Goal: Information Seeking & Learning: Learn about a topic

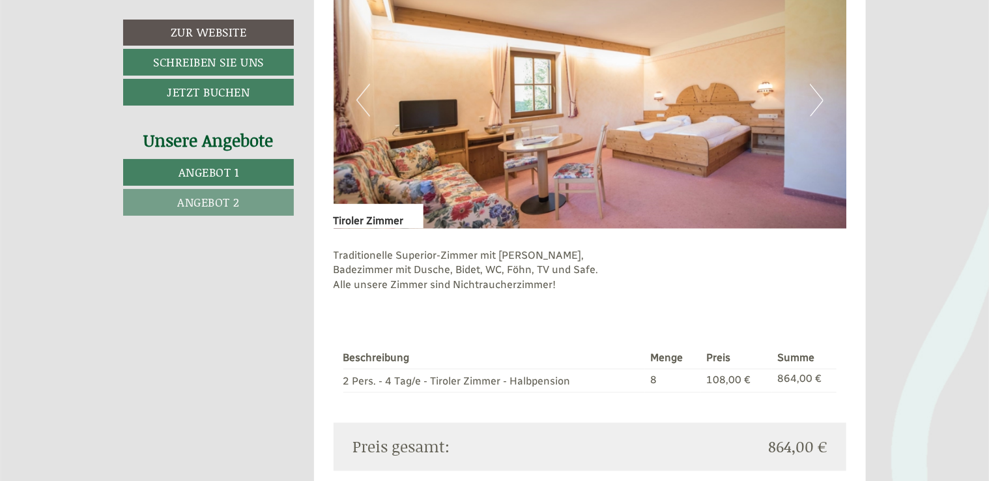
scroll to position [933, 0]
click at [817, 106] on button "Next" at bounding box center [817, 100] width 14 height 33
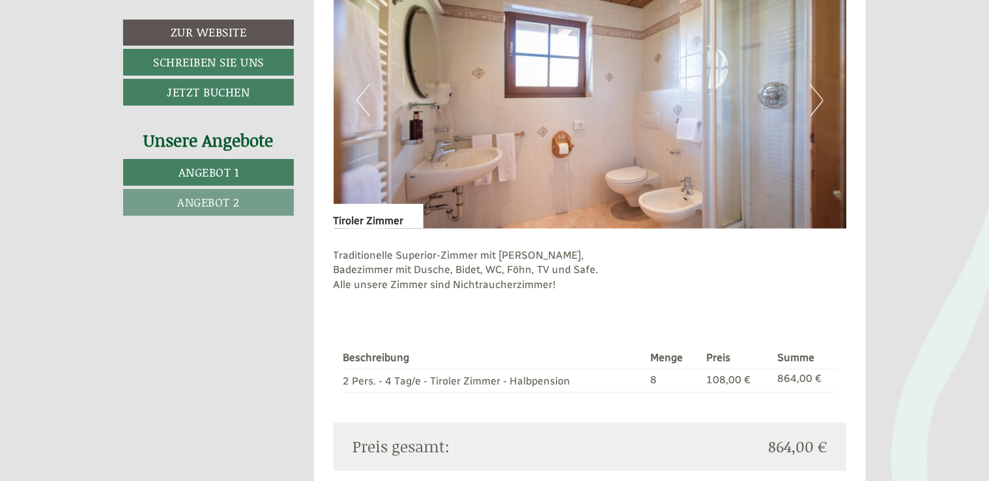
click at [817, 106] on button "Next" at bounding box center [817, 100] width 14 height 33
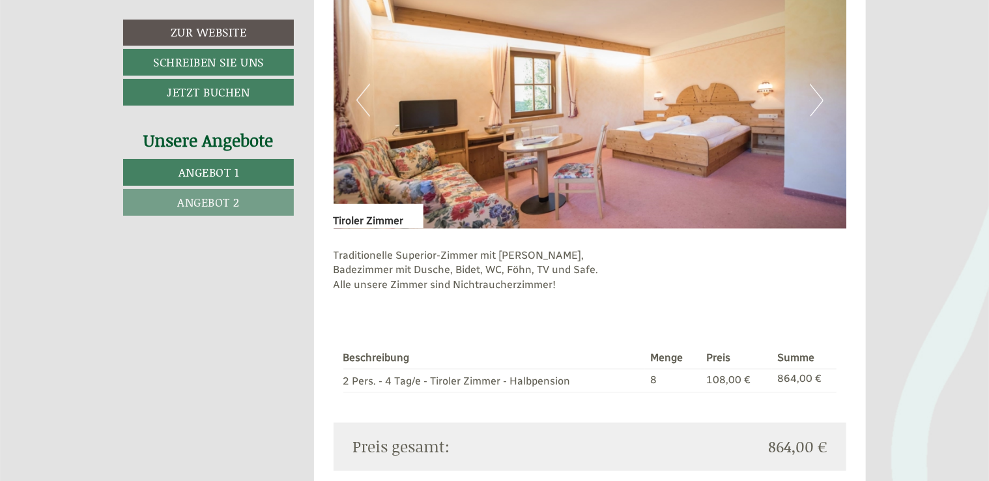
click at [817, 106] on button "Next" at bounding box center [817, 100] width 14 height 33
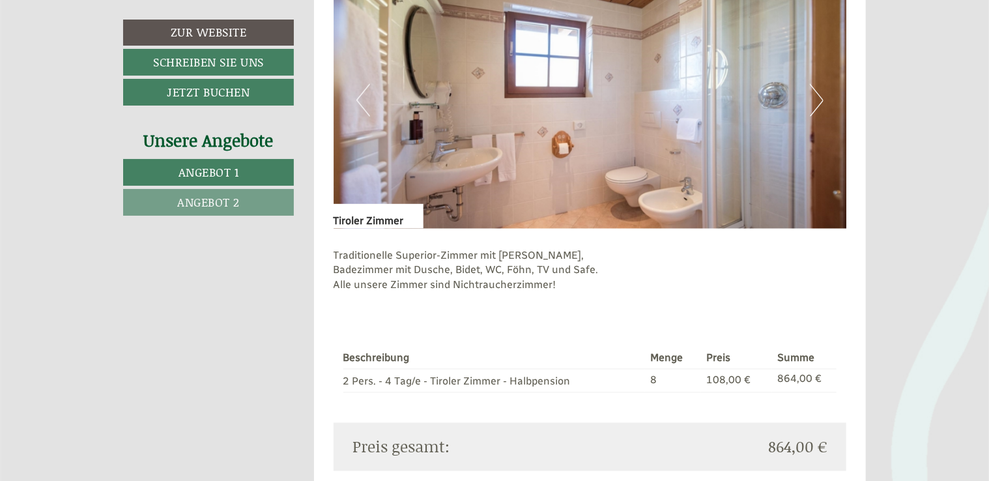
click at [236, 198] on span "Angebot 2" at bounding box center [208, 202] width 63 height 17
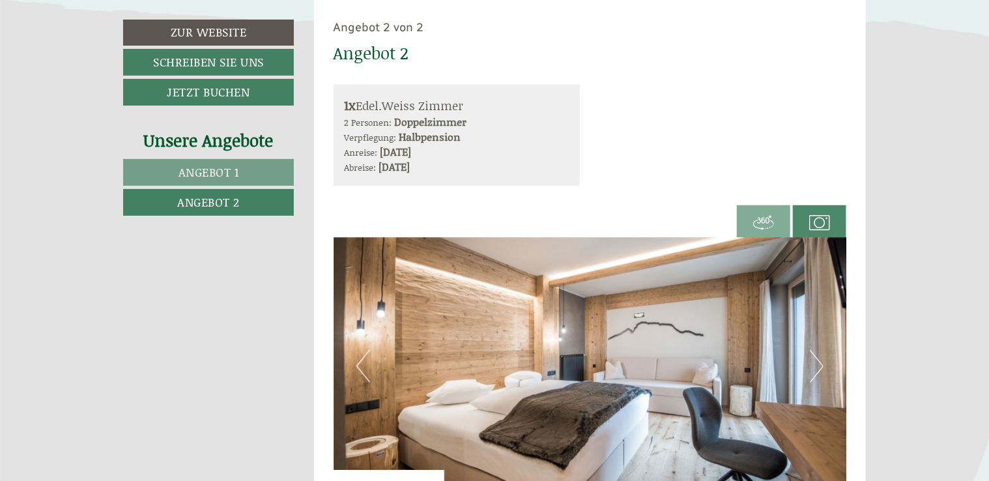
click at [819, 371] on button "Next" at bounding box center [817, 366] width 14 height 33
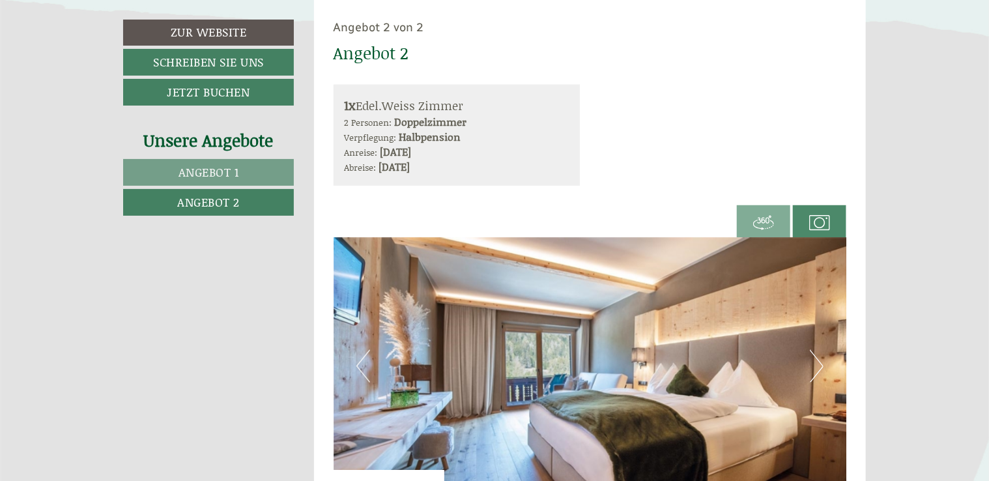
click at [819, 371] on button "Next" at bounding box center [817, 366] width 14 height 33
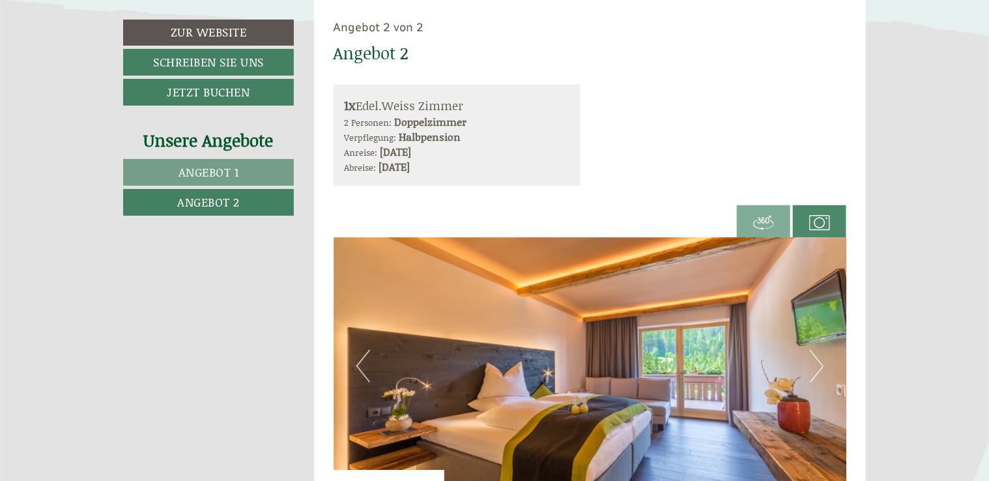
click at [819, 371] on button "Next" at bounding box center [817, 366] width 14 height 33
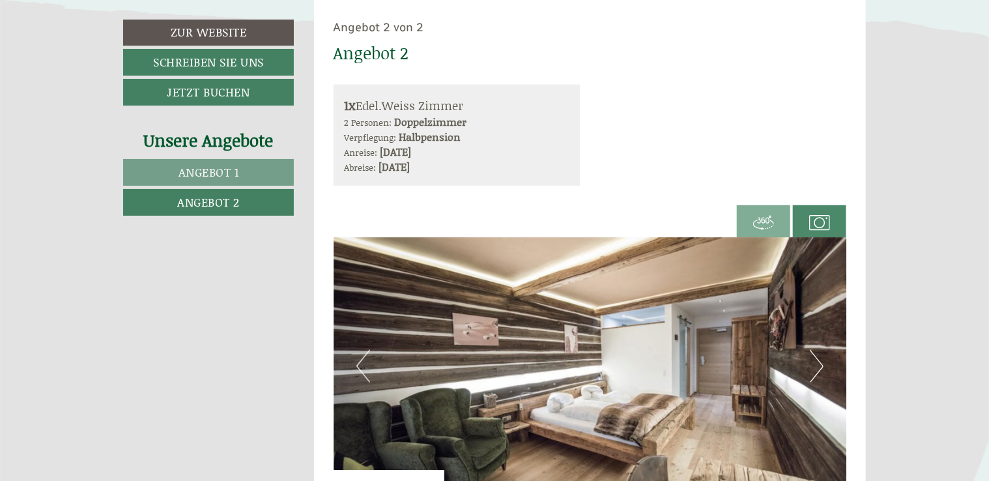
click at [819, 371] on button "Next" at bounding box center [817, 366] width 14 height 33
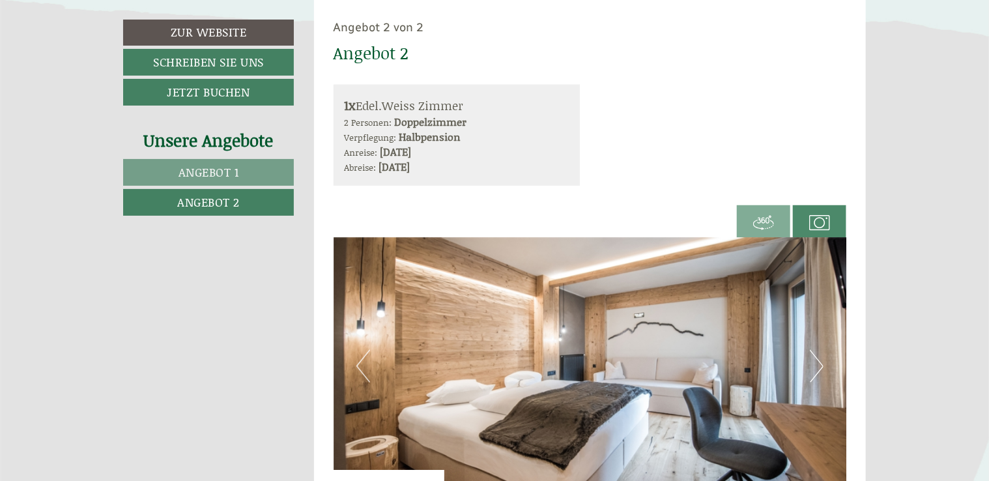
click at [819, 371] on button "Next" at bounding box center [817, 366] width 14 height 33
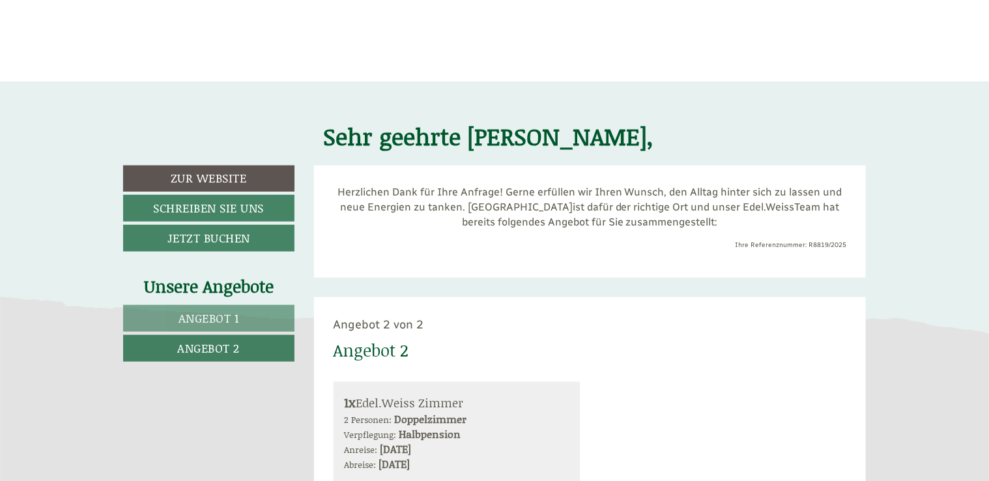
scroll to position [405, 0]
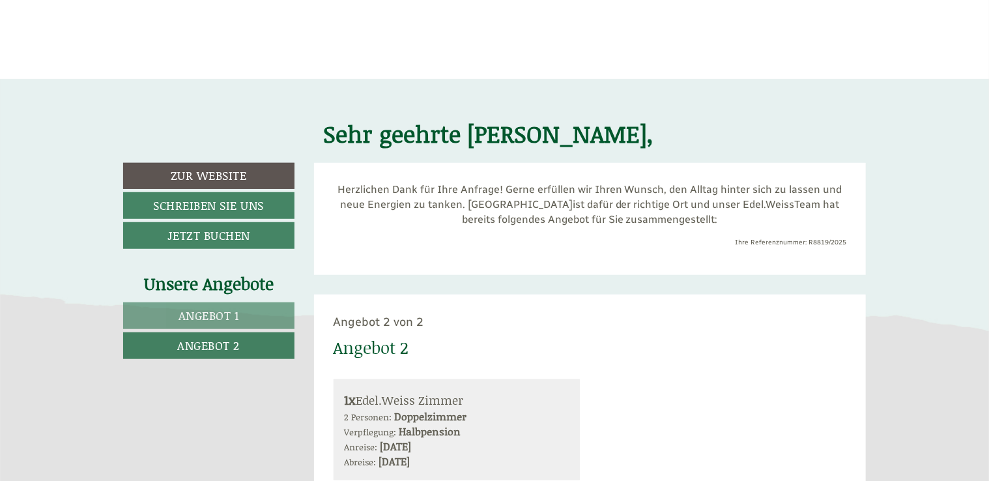
click at [211, 315] on span "Angebot 1" at bounding box center [209, 315] width 61 height 17
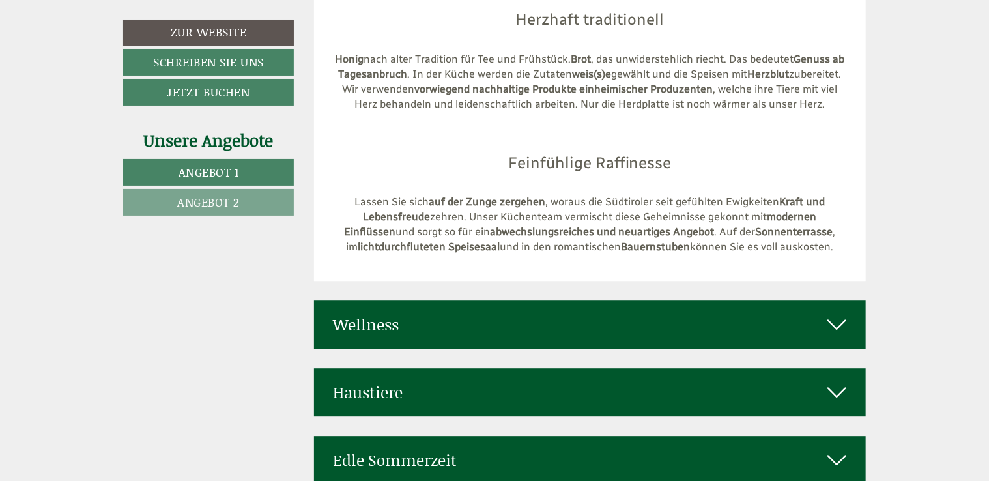
scroll to position [4091, 0]
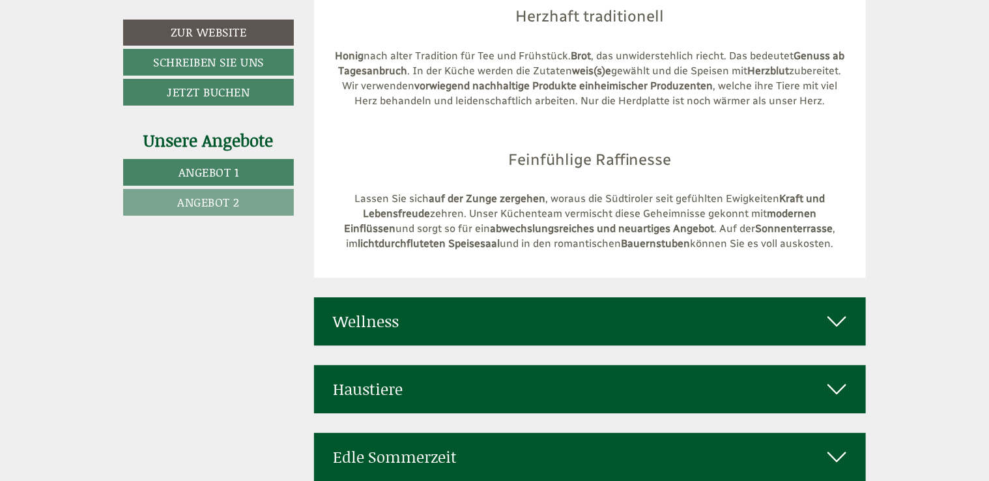
click at [484, 365] on div "Haustiere" at bounding box center [590, 389] width 553 height 48
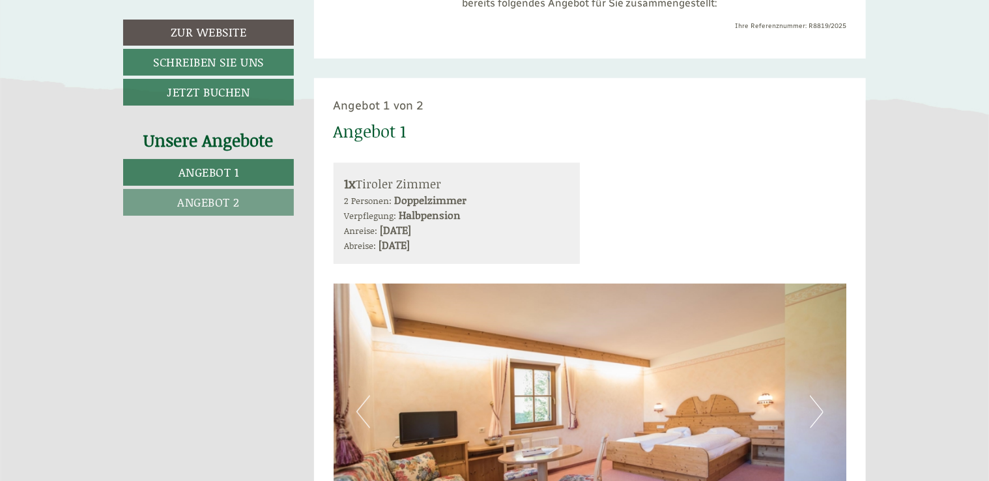
scroll to position [619, 0]
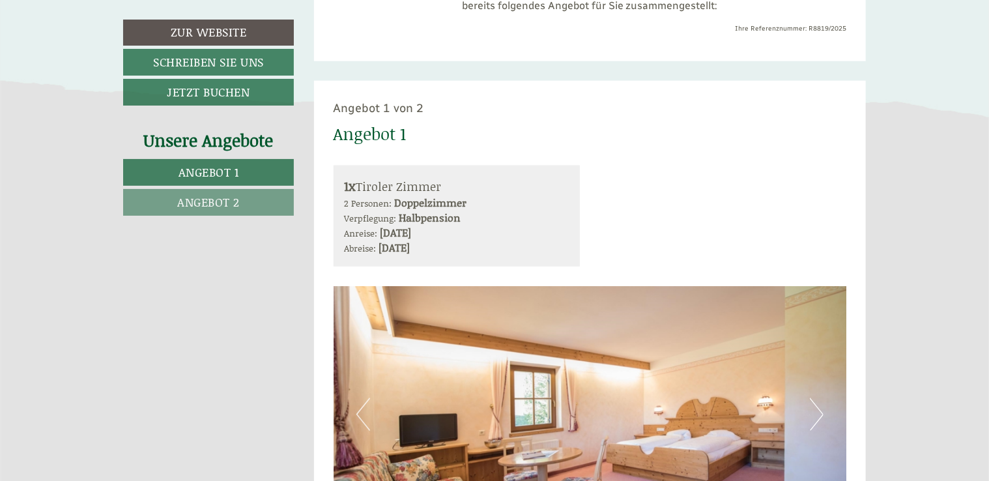
click at [216, 169] on span "Angebot 1" at bounding box center [209, 172] width 61 height 17
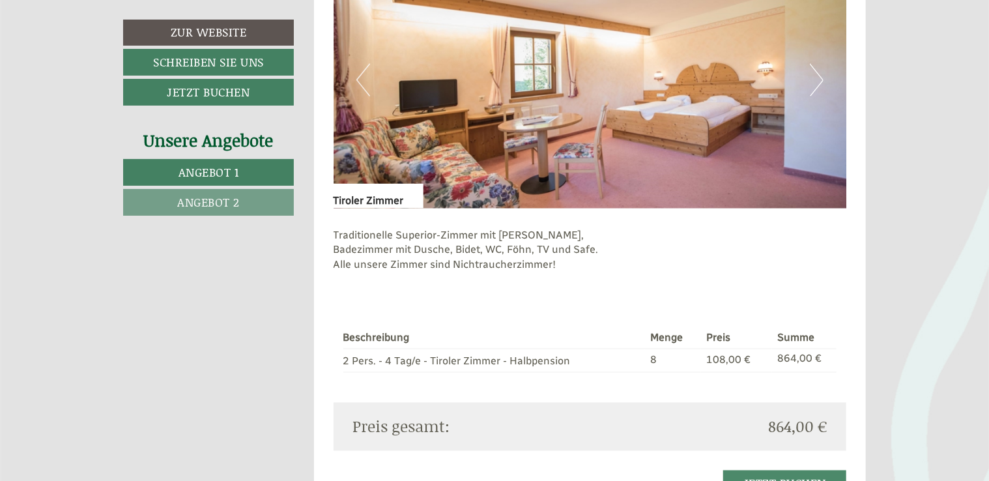
scroll to position [954, 0]
click at [203, 201] on span "Angebot 2" at bounding box center [208, 202] width 63 height 17
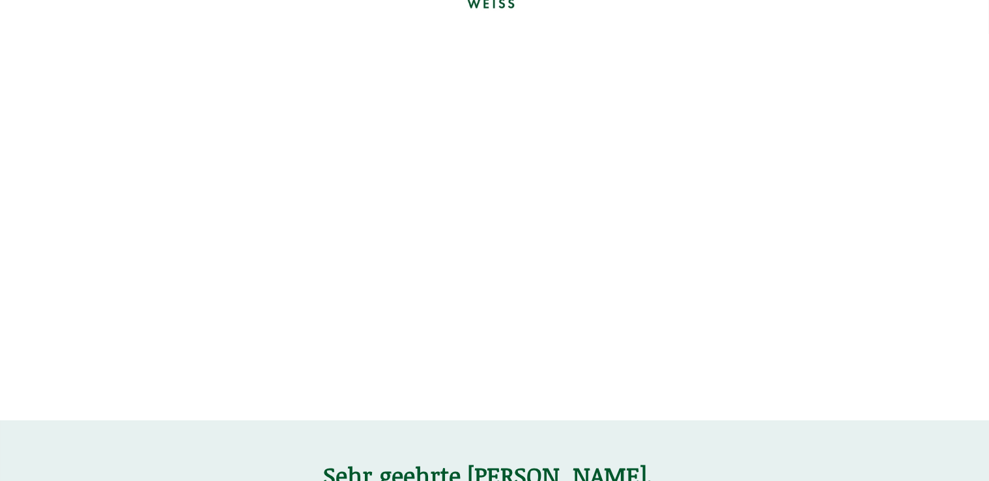
scroll to position [0, 0]
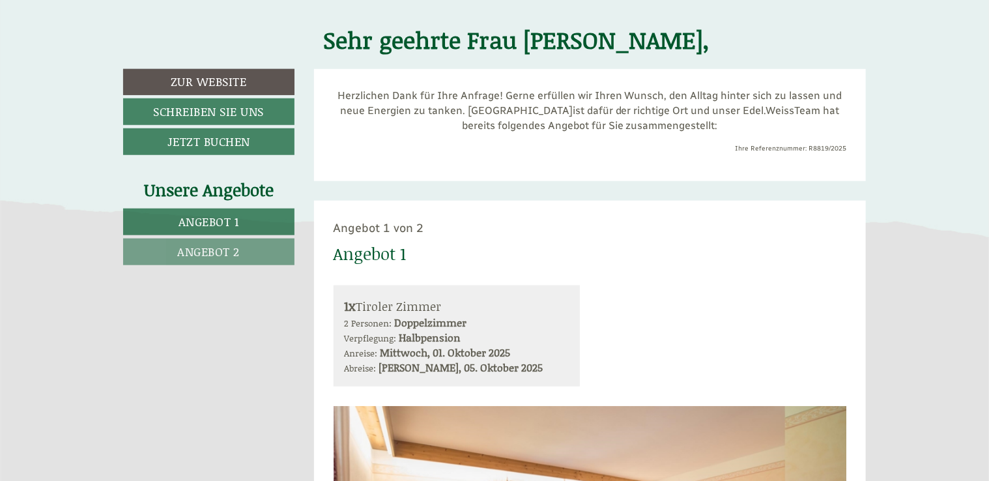
scroll to position [500, 0]
click at [199, 216] on span "Angebot 1" at bounding box center [209, 220] width 61 height 17
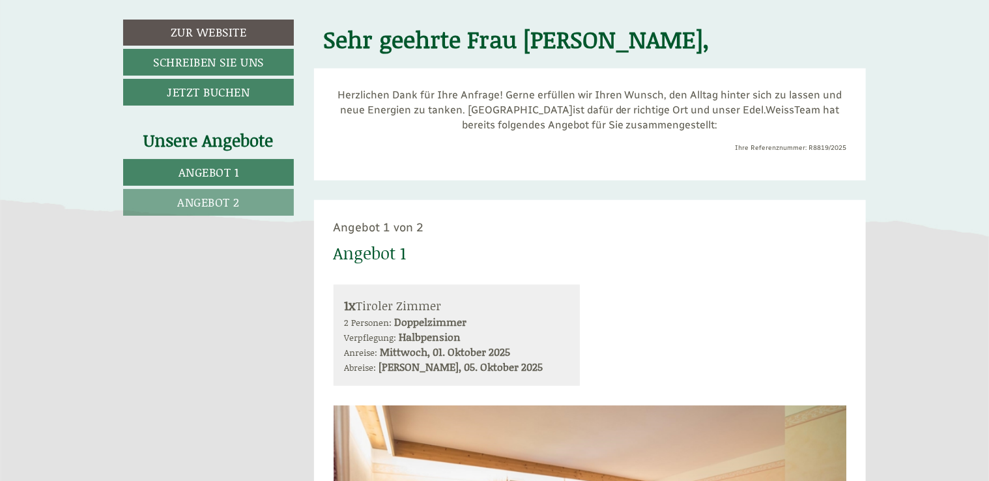
scroll to position [700, 0]
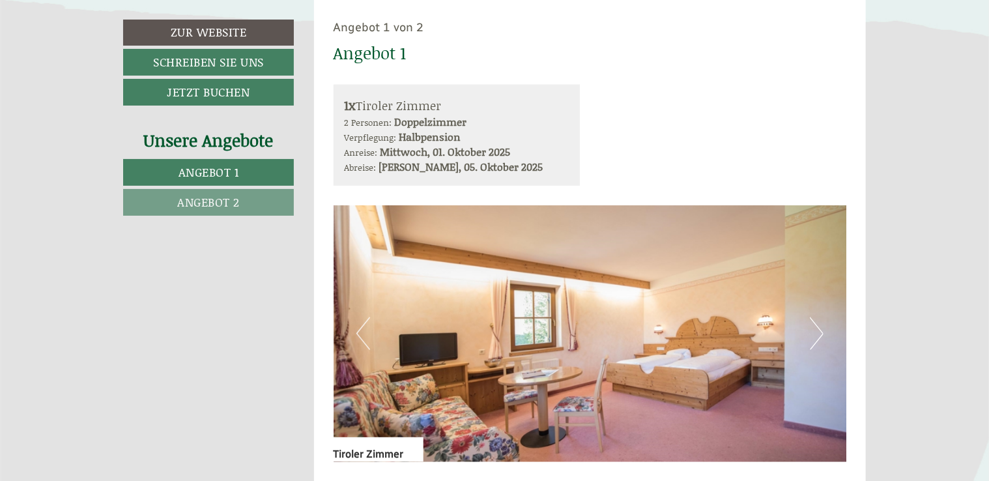
click at [199, 216] on div "Unsere Angebote Angebot 1 Angebot 2" at bounding box center [210, 179] width 175 height 102
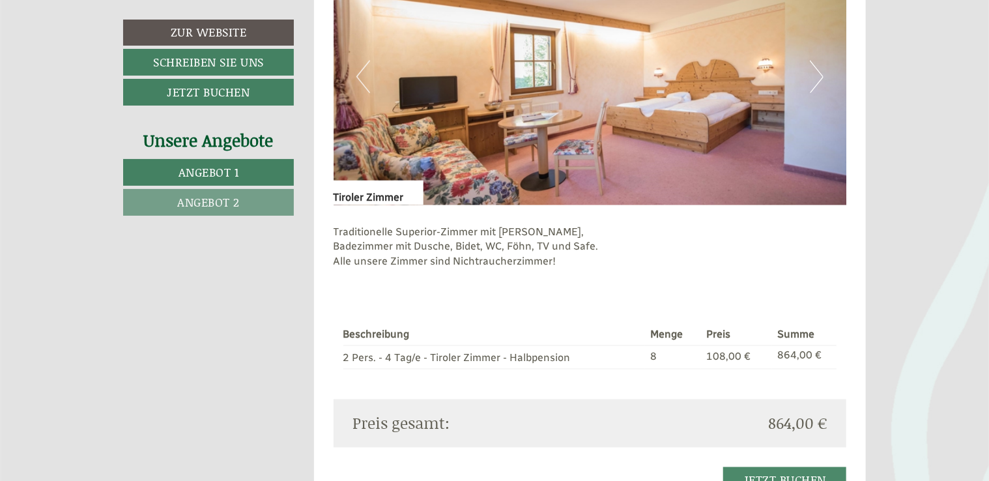
scroll to position [957, 0]
click at [177, 203] on span "Angebot 2" at bounding box center [208, 202] width 63 height 17
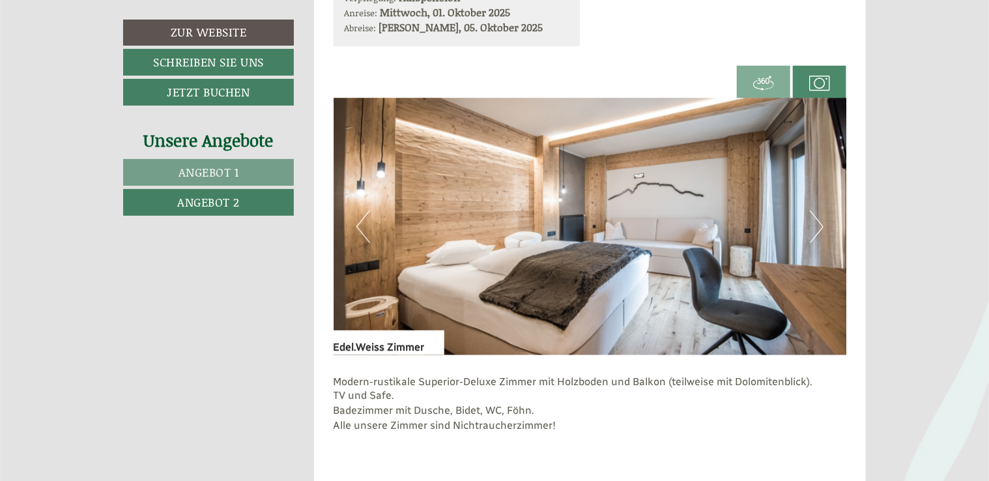
scroll to position [832, 0]
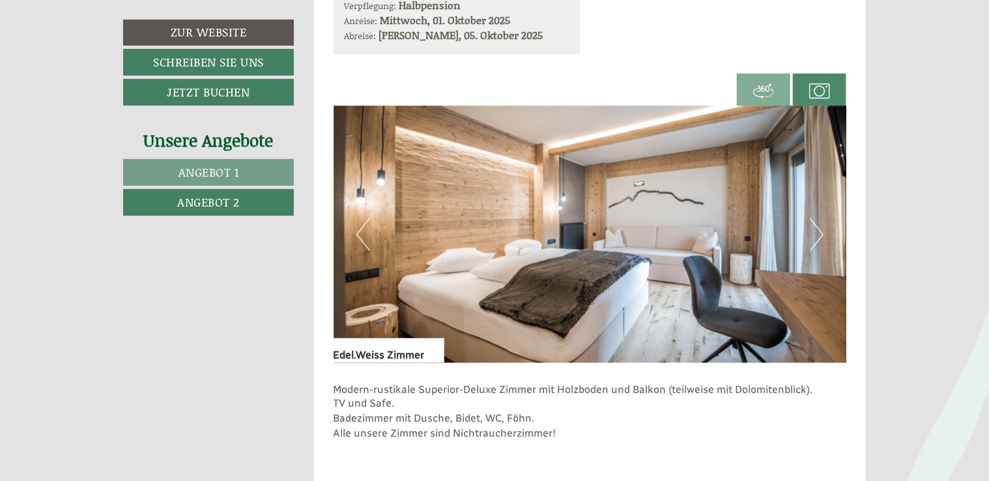
click at [821, 236] on button "Next" at bounding box center [817, 234] width 14 height 33
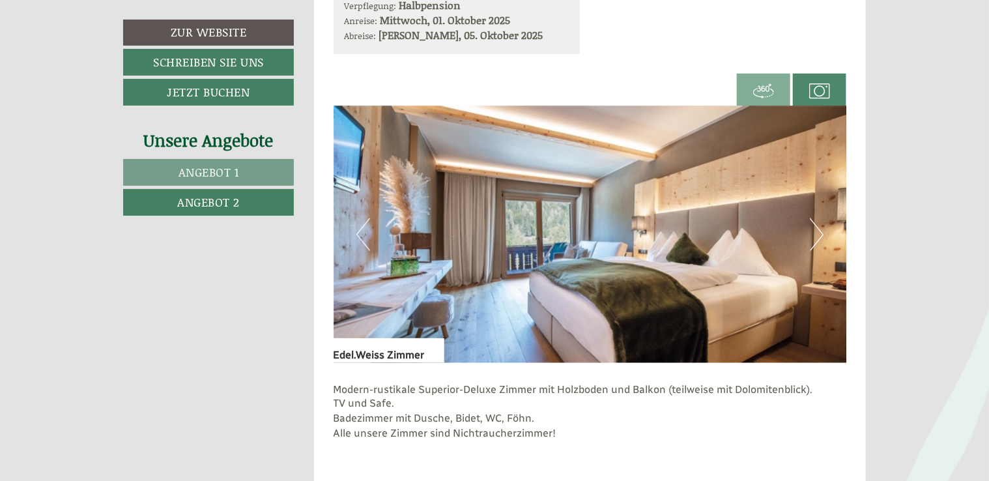
click at [821, 236] on button "Next" at bounding box center [817, 234] width 14 height 33
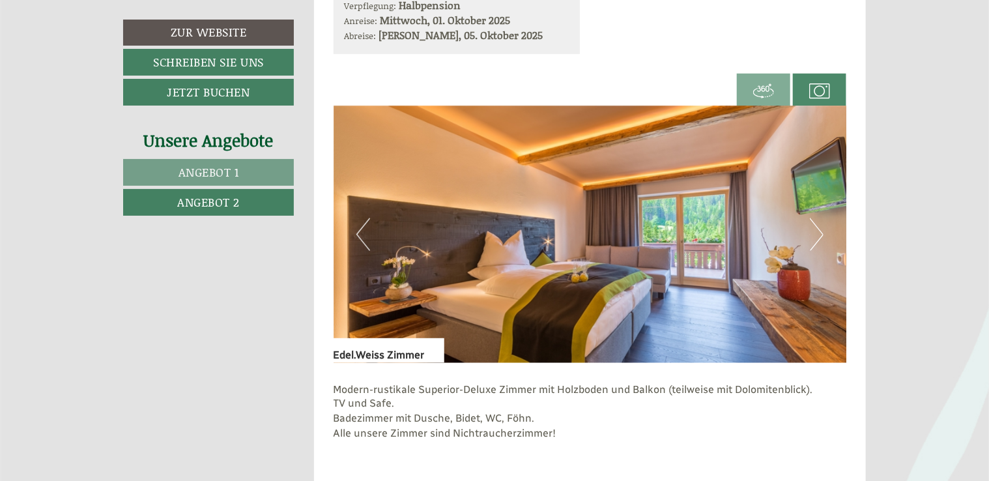
click at [821, 236] on button "Next" at bounding box center [817, 234] width 14 height 33
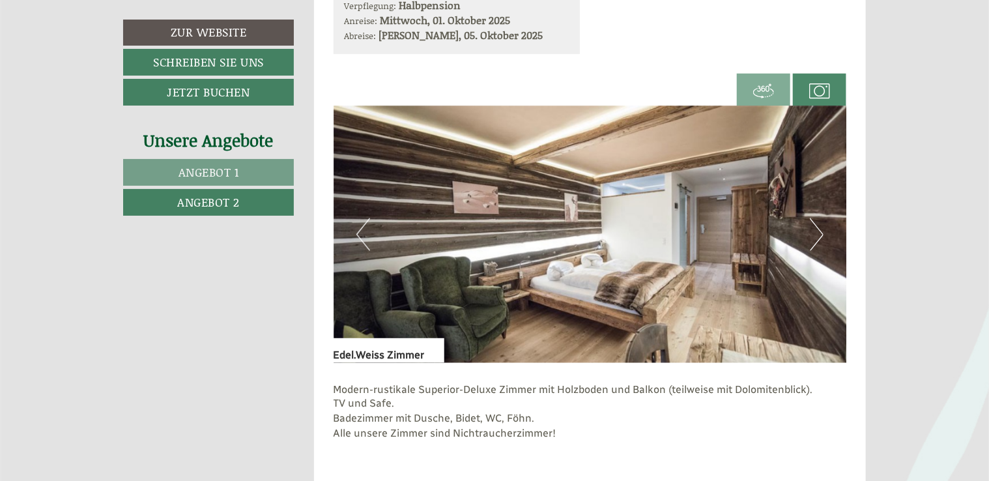
click at [821, 236] on button "Next" at bounding box center [817, 234] width 14 height 33
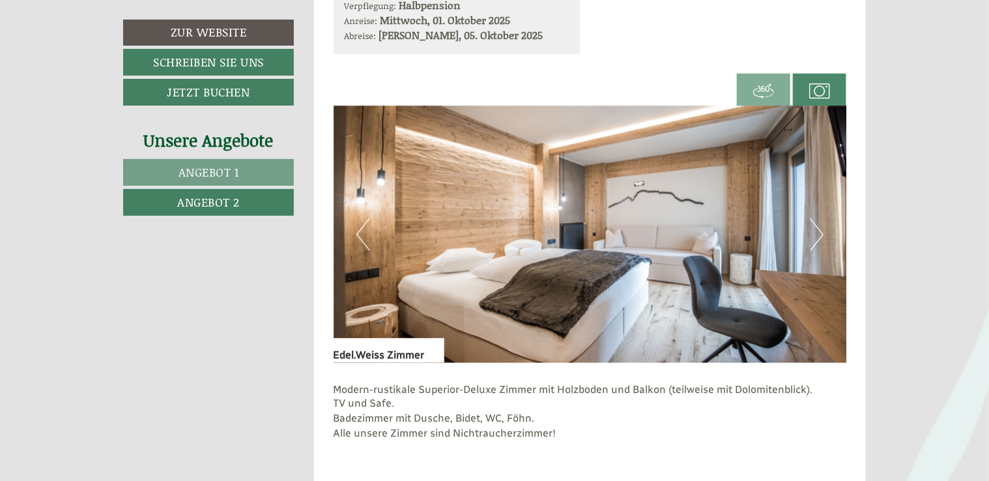
click at [821, 236] on button "Next" at bounding box center [817, 234] width 14 height 33
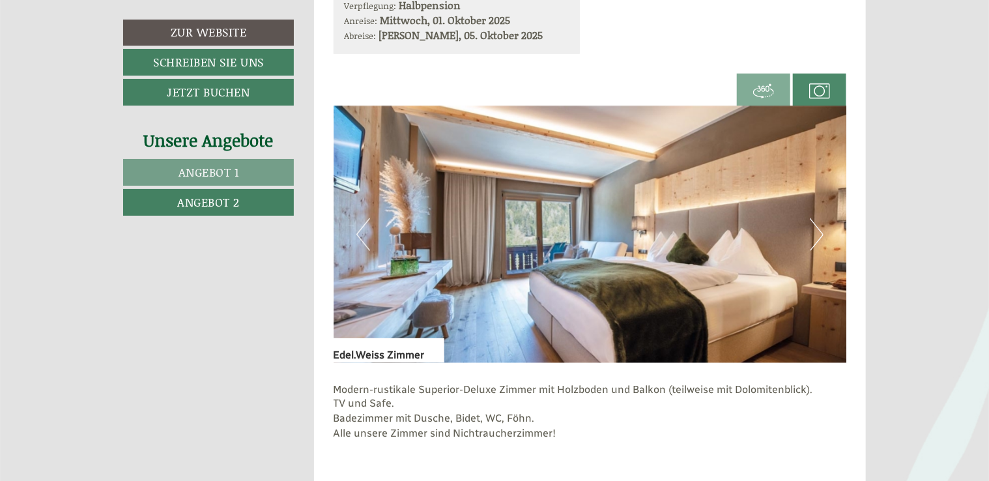
click at [821, 236] on button "Next" at bounding box center [817, 234] width 14 height 33
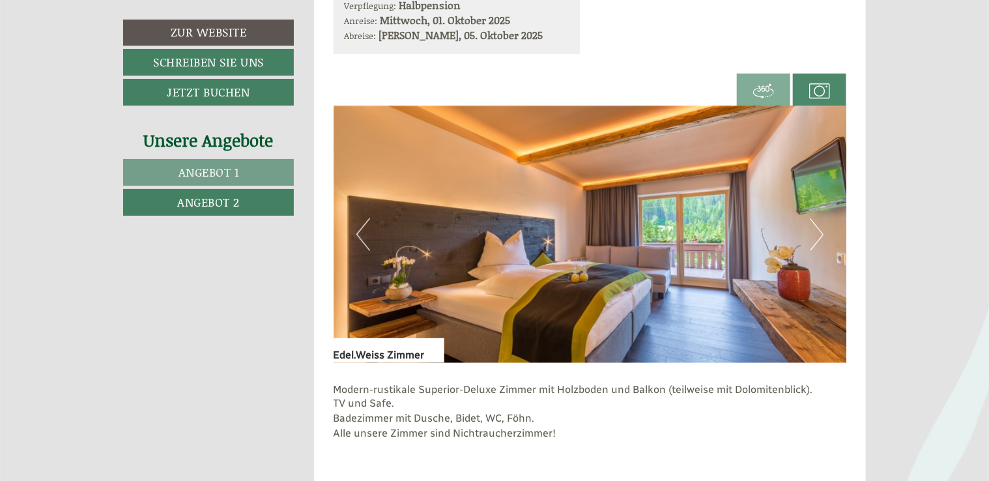
click at [821, 236] on button "Next" at bounding box center [817, 234] width 14 height 33
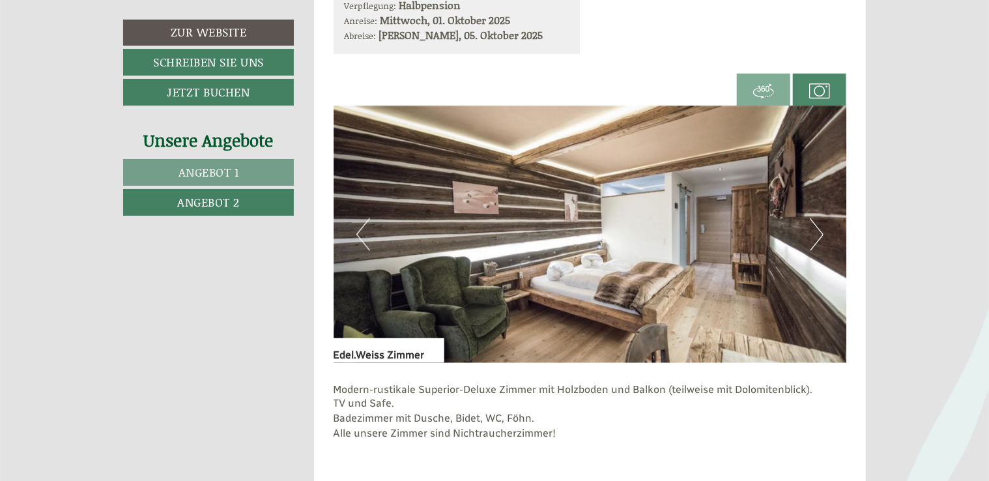
click at [821, 236] on button "Next" at bounding box center [817, 234] width 14 height 33
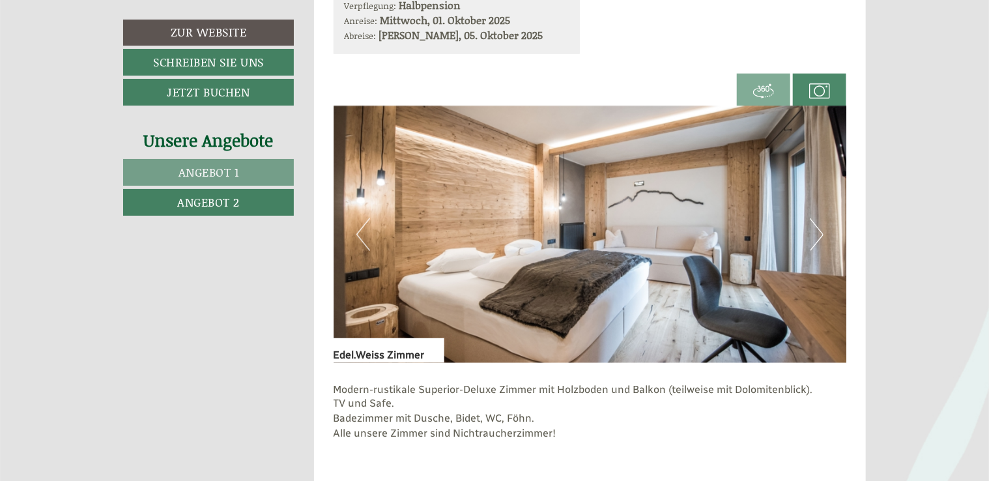
click at [821, 236] on button "Next" at bounding box center [817, 234] width 14 height 33
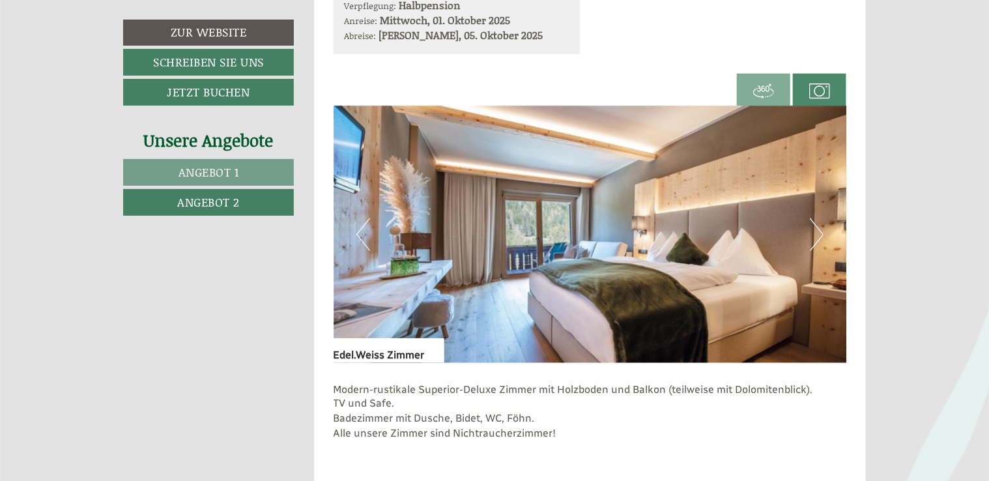
click at [821, 236] on button "Next" at bounding box center [817, 234] width 14 height 33
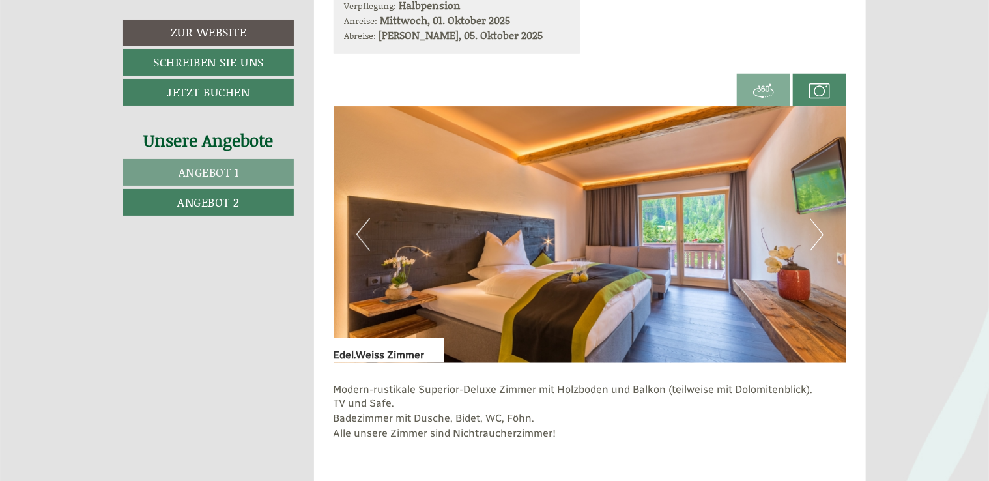
click at [821, 236] on button "Next" at bounding box center [817, 234] width 14 height 33
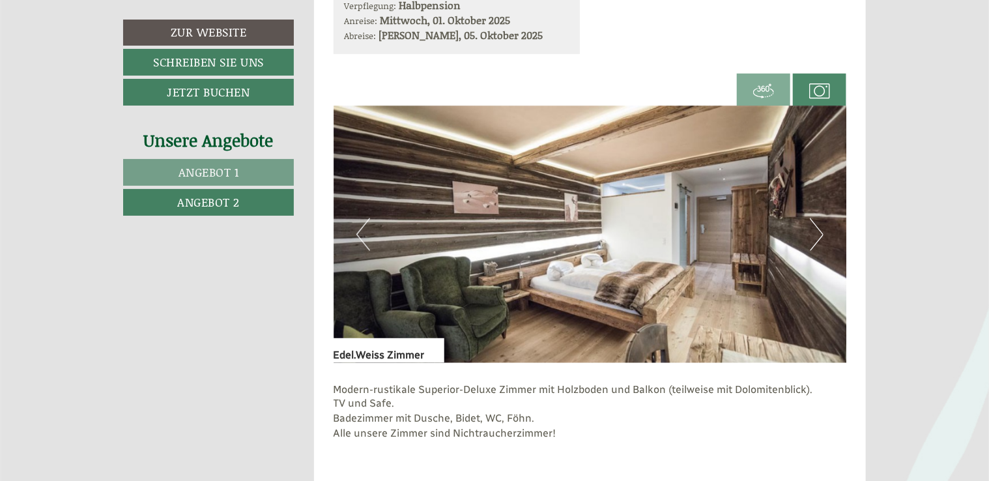
click at [765, 89] on img at bounding box center [763, 91] width 21 height 21
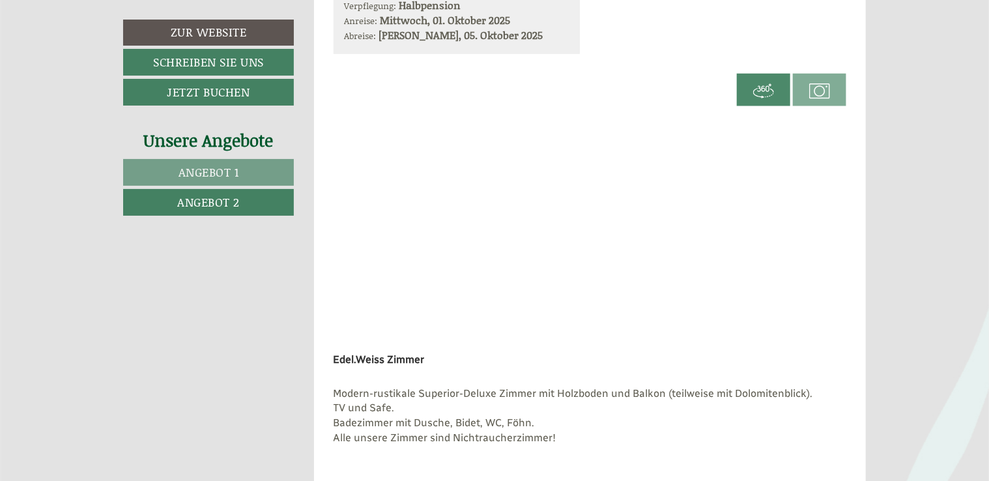
click at [826, 91] on img at bounding box center [819, 91] width 21 height 21
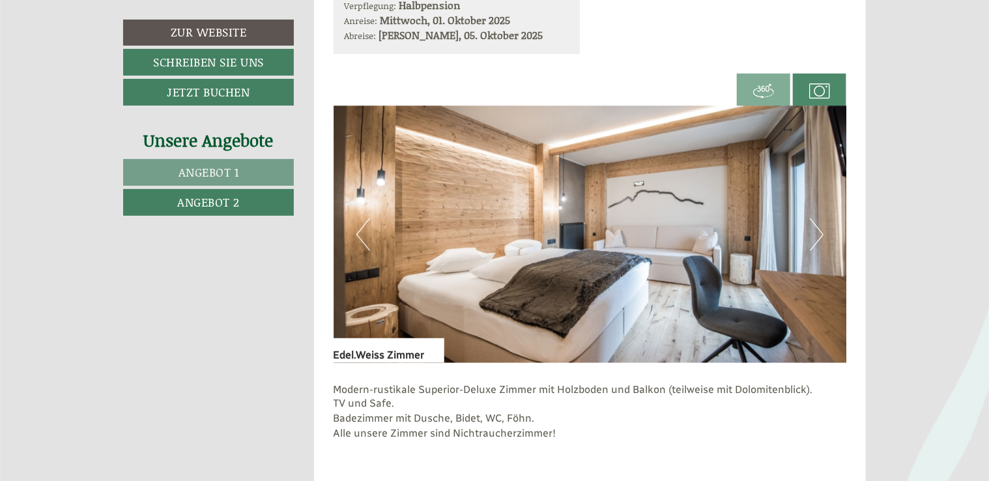
click at [807, 230] on img at bounding box center [591, 234] width 514 height 257
click at [810, 231] on button "Next" at bounding box center [817, 234] width 14 height 33
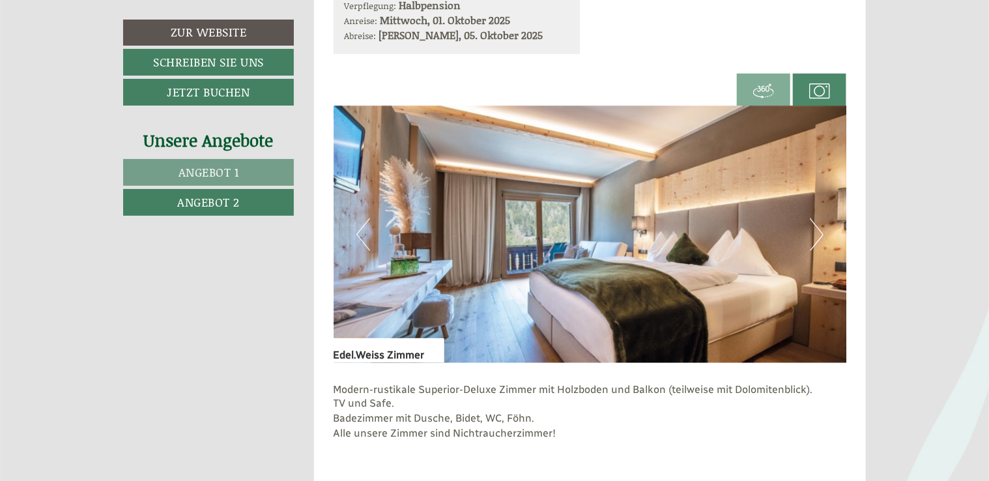
click at [763, 95] on img at bounding box center [763, 91] width 21 height 21
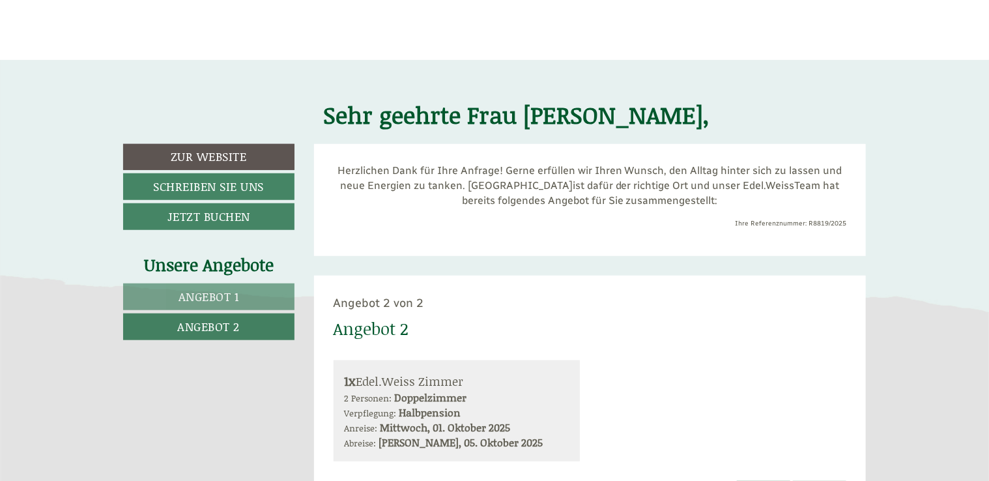
scroll to position [302, 0]
